Goal: Check status

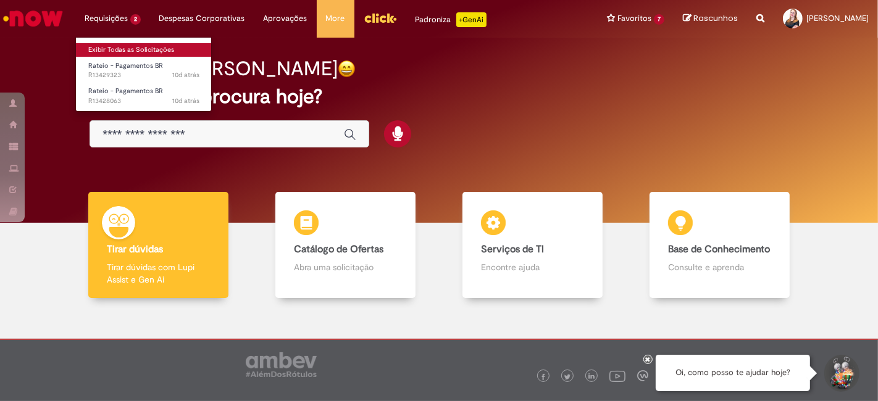
click at [115, 43] on link "Exibir Todas as Solicitações" at bounding box center [144, 50] width 136 height 14
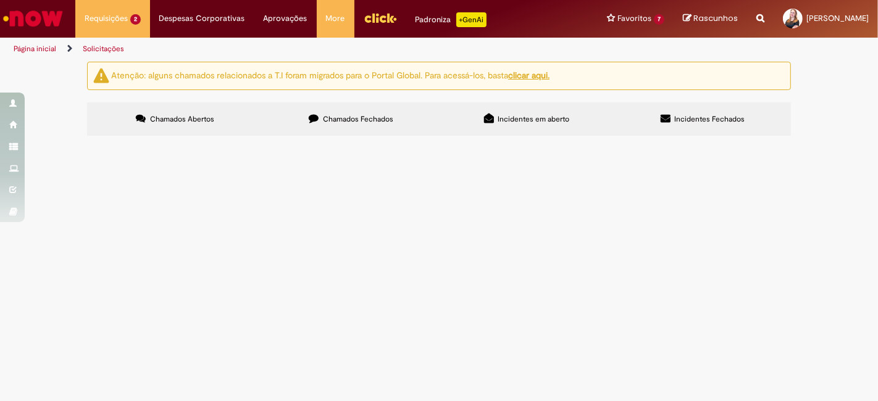
click at [0, 0] on span "R13429323" at bounding box center [0, 0] width 0 height 0
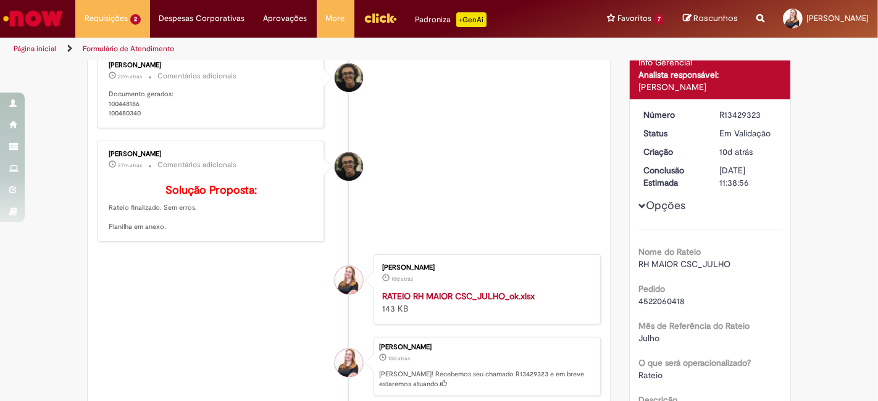
scroll to position [137, 0]
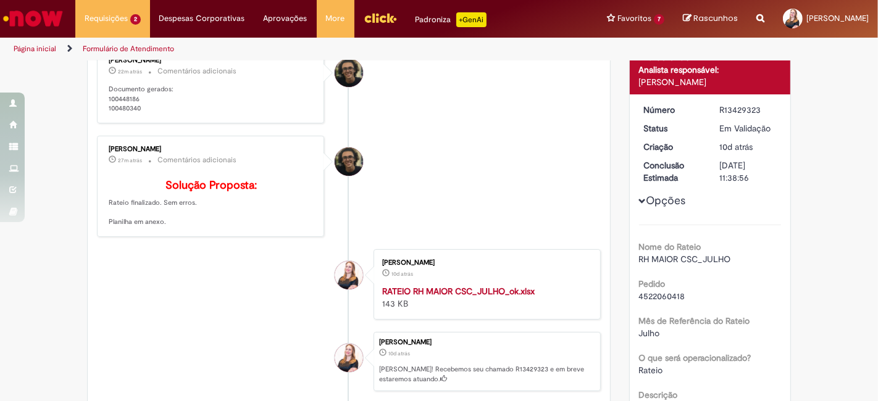
drag, startPoint x: 714, startPoint y: 106, endPoint x: 757, endPoint y: 111, distance: 42.9
click at [757, 111] on dd "R13429323" at bounding box center [748, 110] width 76 height 12
copy div "R13429323"
click at [480, 175] on li "[PERSON_NAME] 27m atrás 27 minutos atrás Comentários adicionais Solução Propost…" at bounding box center [349, 186] width 504 height 101
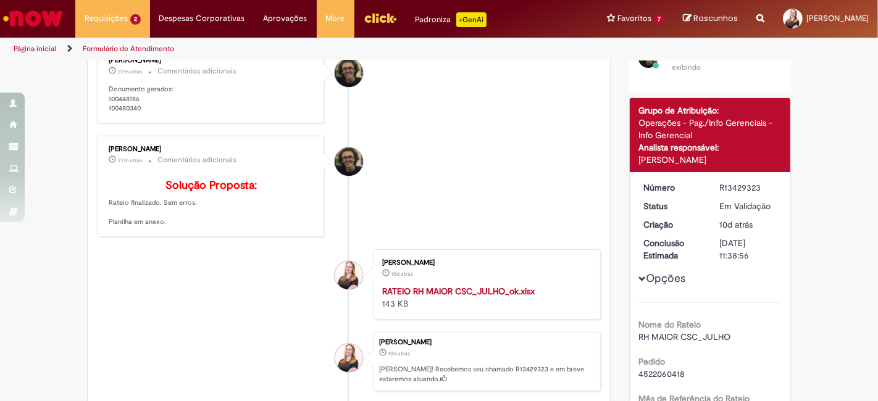
click at [196, 204] on p "Solução Proposta: Rateio finalizado. Sem erros. Planilha em anexo." at bounding box center [212, 204] width 206 height 48
drag, startPoint x: 124, startPoint y: 212, endPoint x: 191, endPoint y: 219, distance: 67.7
click at [191, 219] on p "Solução Proposta: Rateio finalizado. Sem erros. Planilha em anexo." at bounding box center [212, 204] width 206 height 48
click at [139, 227] on p "Solução Proposta: Rateio finalizado. Sem erros. Planilha em anexo." at bounding box center [212, 204] width 206 height 48
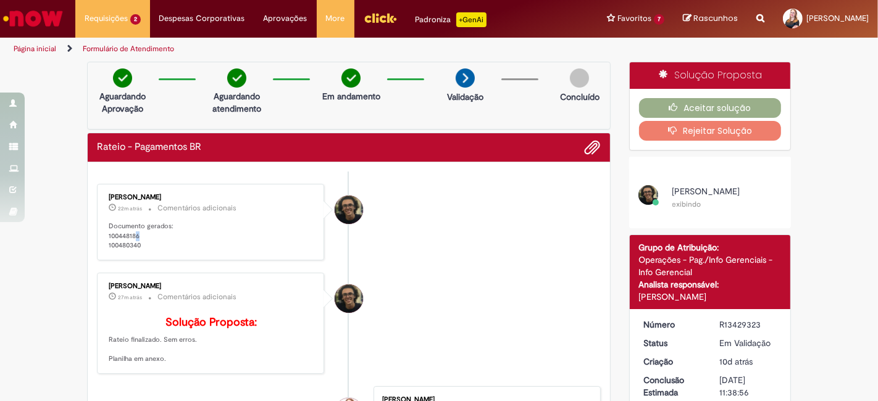
drag, startPoint x: 132, startPoint y: 236, endPoint x: 156, endPoint y: 229, distance: 24.6
click at [156, 229] on p "Documento gerados: 100448186 100480340" at bounding box center [212, 236] width 206 height 29
drag, startPoint x: 122, startPoint y: 246, endPoint x: 169, endPoint y: 255, distance: 47.8
click at [159, 242] on p "Documento gerados: 100448186 100480340" at bounding box center [212, 236] width 206 height 29
click at [172, 256] on div "[PERSON_NAME] 22m atrás 22 minutos atrás Comentários adicionais Documento gerad…" at bounding box center [210, 222] width 227 height 77
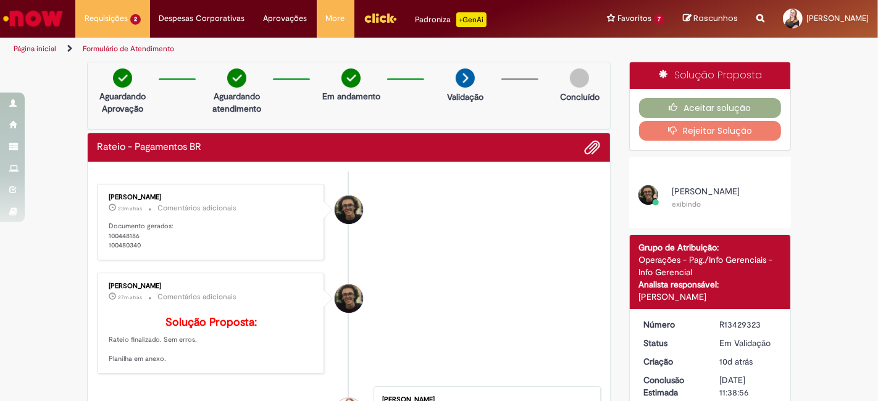
scroll to position [69, 0]
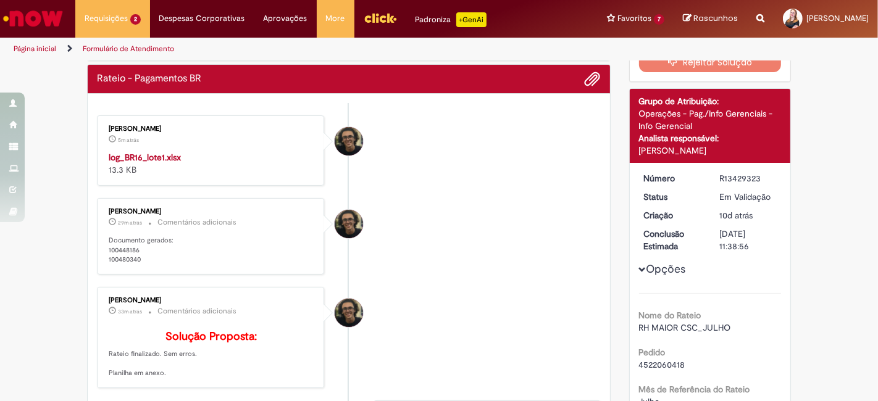
click at [424, 269] on li "[PERSON_NAME] 29m atrás 29 minutos atrás Comentários adicionais Documento gerad…" at bounding box center [349, 236] width 504 height 77
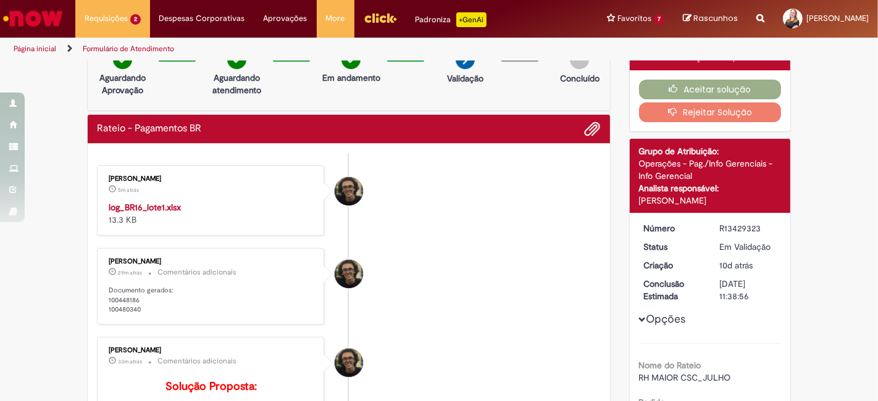
scroll to position [0, 0]
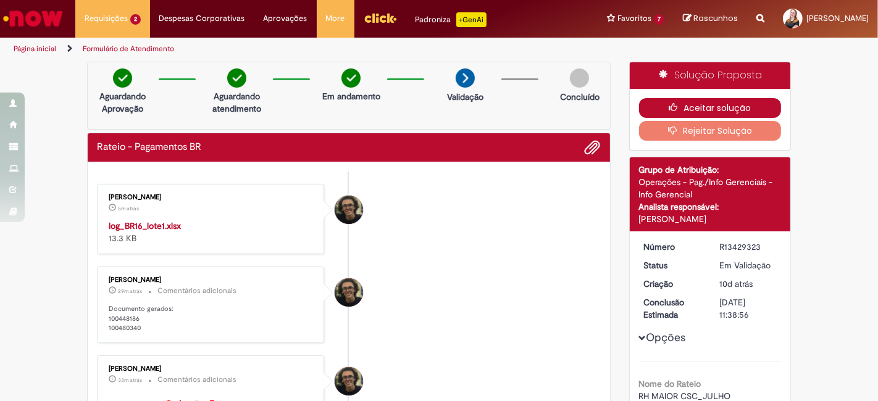
click at [708, 99] on button "Aceitar solução" at bounding box center [710, 108] width 143 height 20
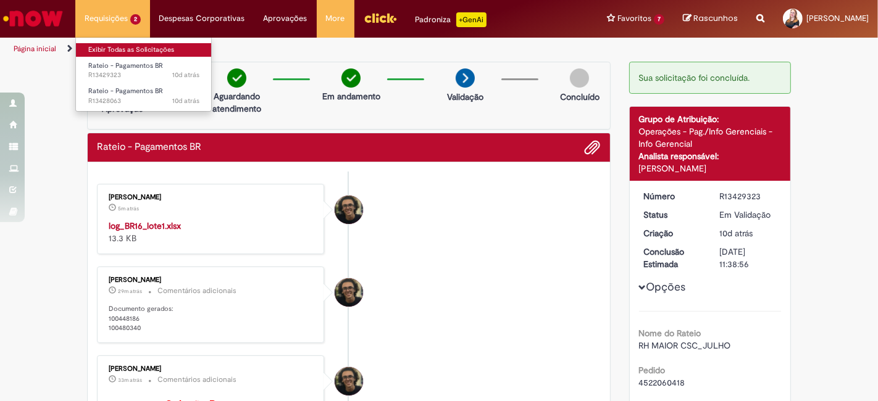
click at [107, 44] on link "Exibir Todas as Solicitações" at bounding box center [144, 50] width 136 height 14
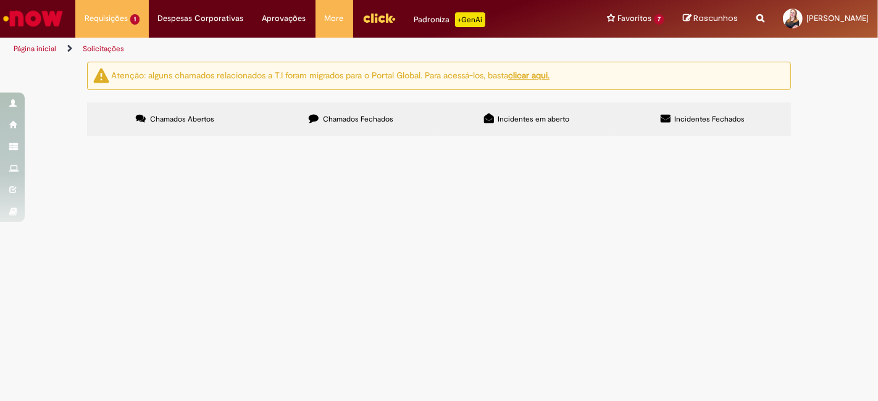
click at [0, 0] on span "R13428063" at bounding box center [0, 0] width 0 height 0
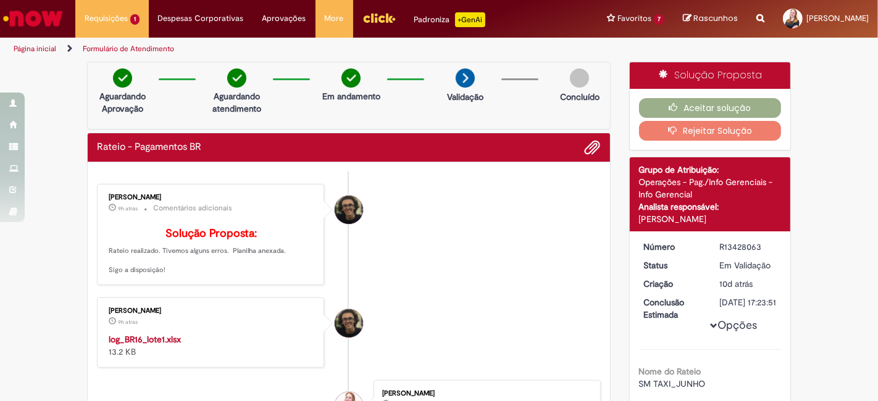
drag, startPoint x: 712, startPoint y: 247, endPoint x: 772, endPoint y: 246, distance: 59.9
click at [772, 246] on dd "R13428063" at bounding box center [748, 247] width 76 height 12
copy div "R13428063"
